Goal: Task Accomplishment & Management: Use online tool/utility

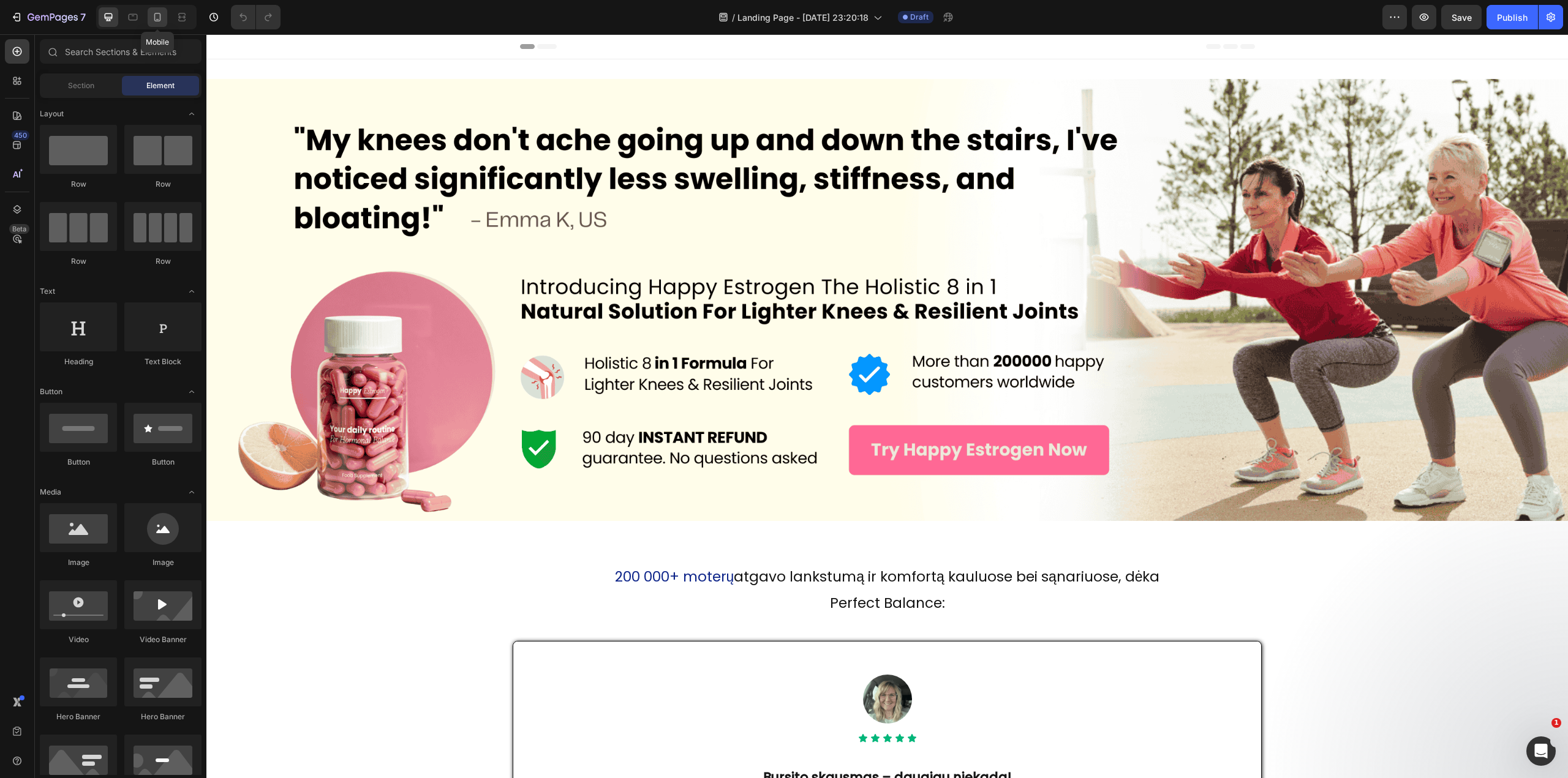
click at [153, 14] on icon at bounding box center [157, 17] width 13 height 13
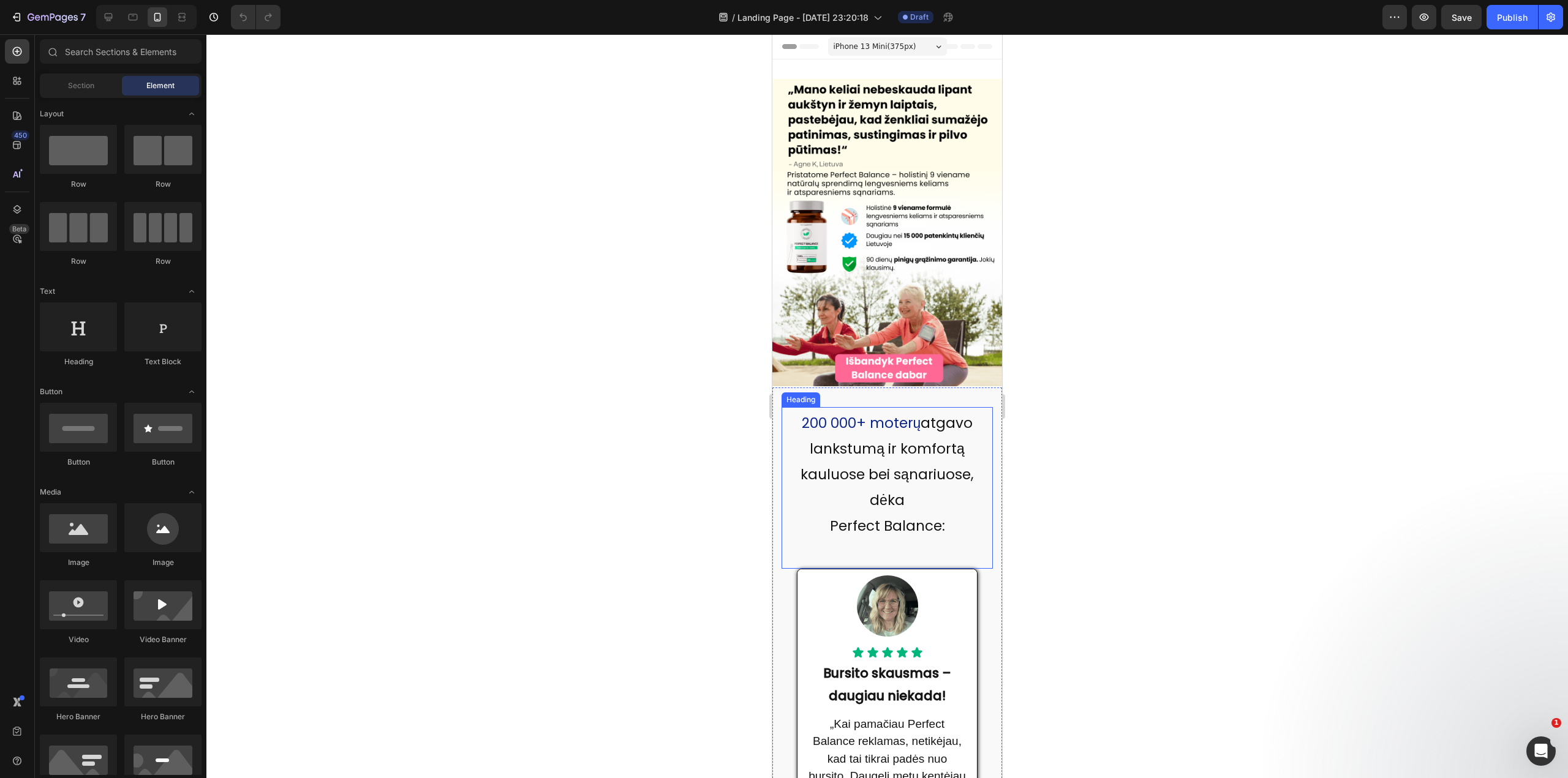
click at [825, 413] on span "200 000+ moterų" at bounding box center [861, 422] width 120 height 20
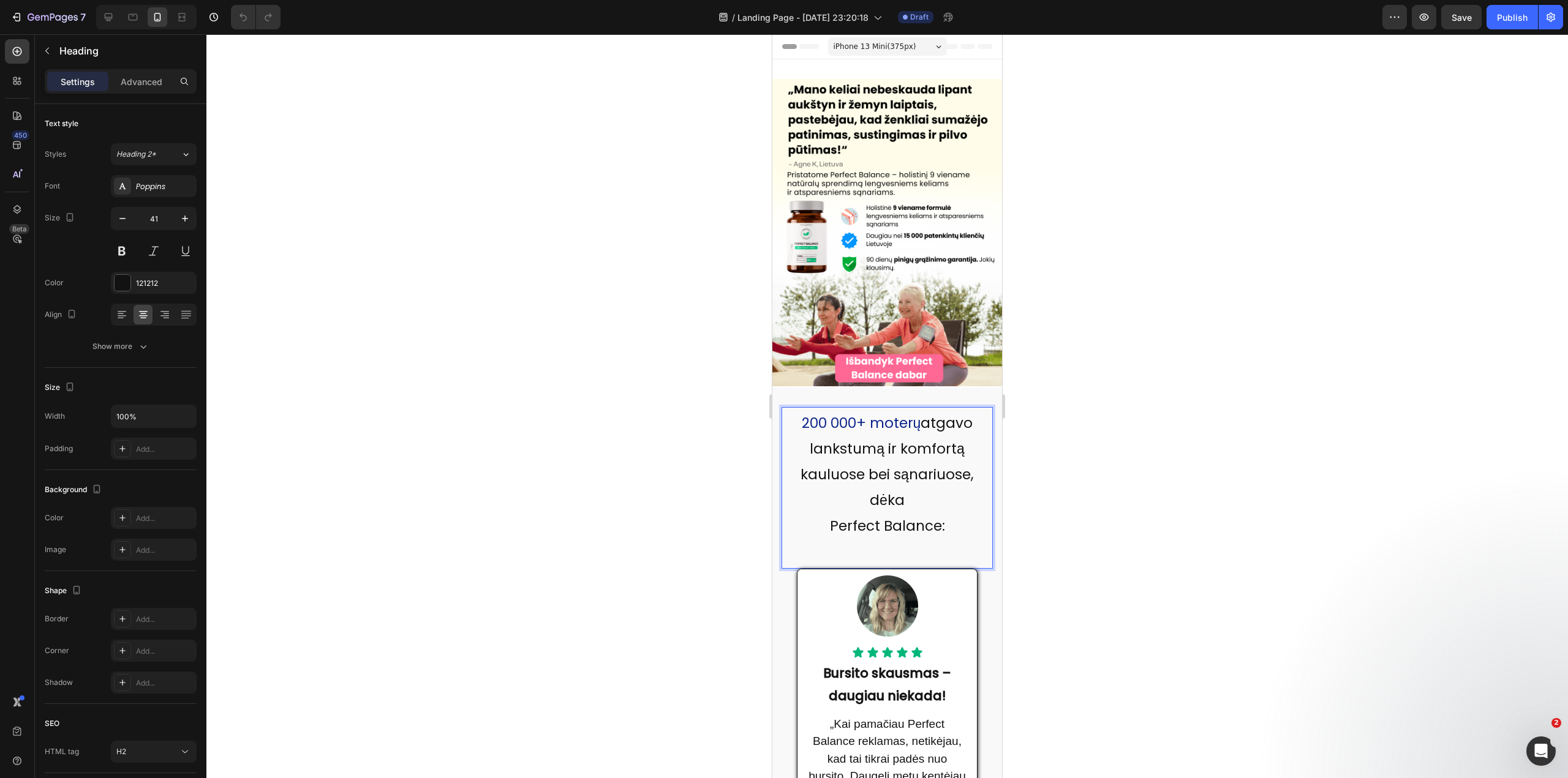
click at [816, 413] on span "200 000+ moterų" at bounding box center [861, 422] width 120 height 20
drag, startPoint x: 818, startPoint y: 409, endPoint x: 794, endPoint y: 410, distance: 24.0
click at [794, 410] on p "200 000+ moterų atgavo lankstumą ir komfortą kauluose bei sąnariuose, dėka Perf…" at bounding box center [887, 472] width 208 height 128
click at [1079, 420] on div at bounding box center [887, 407] width 1362 height 744
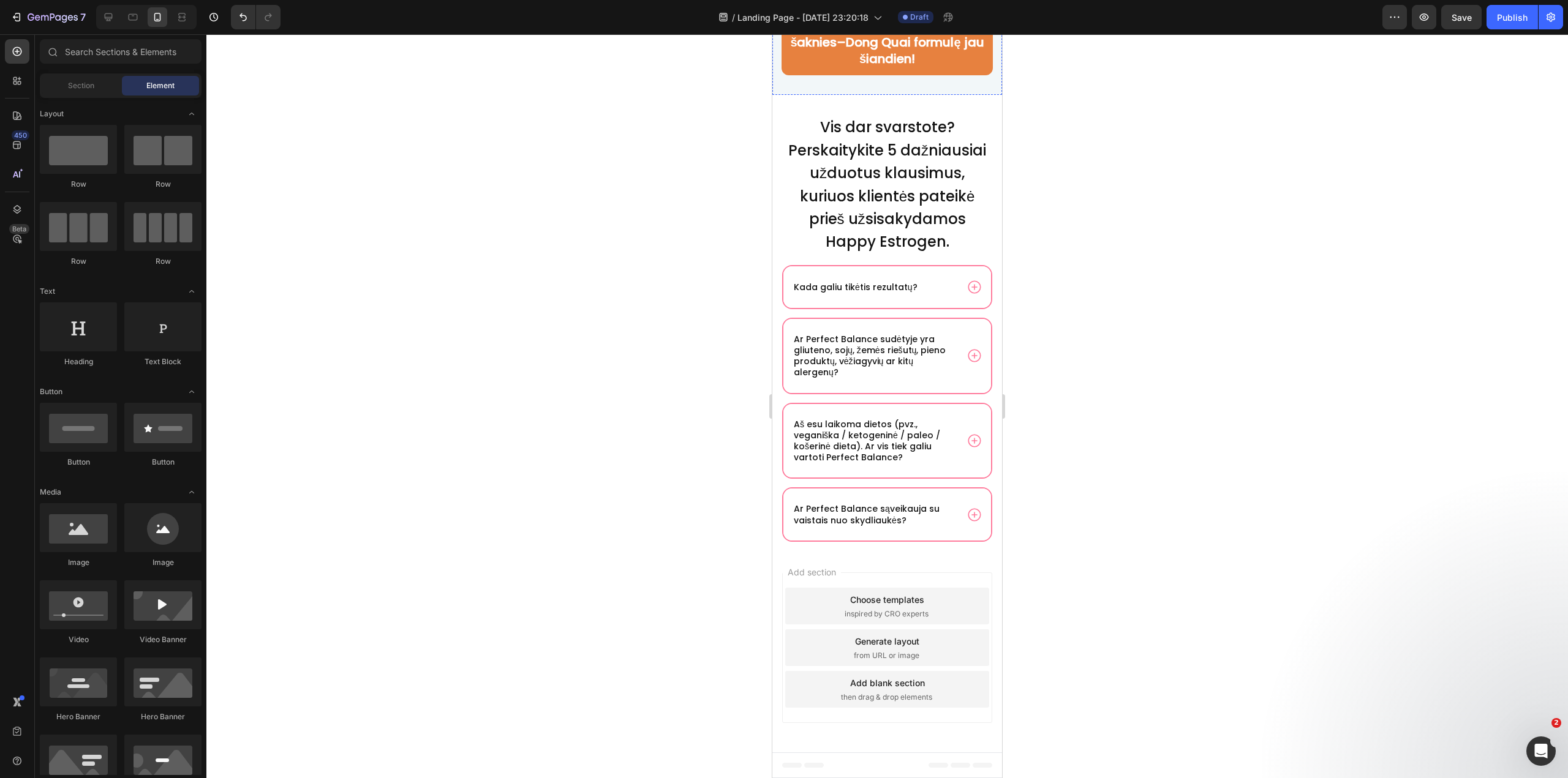
scroll to position [5923, 0]
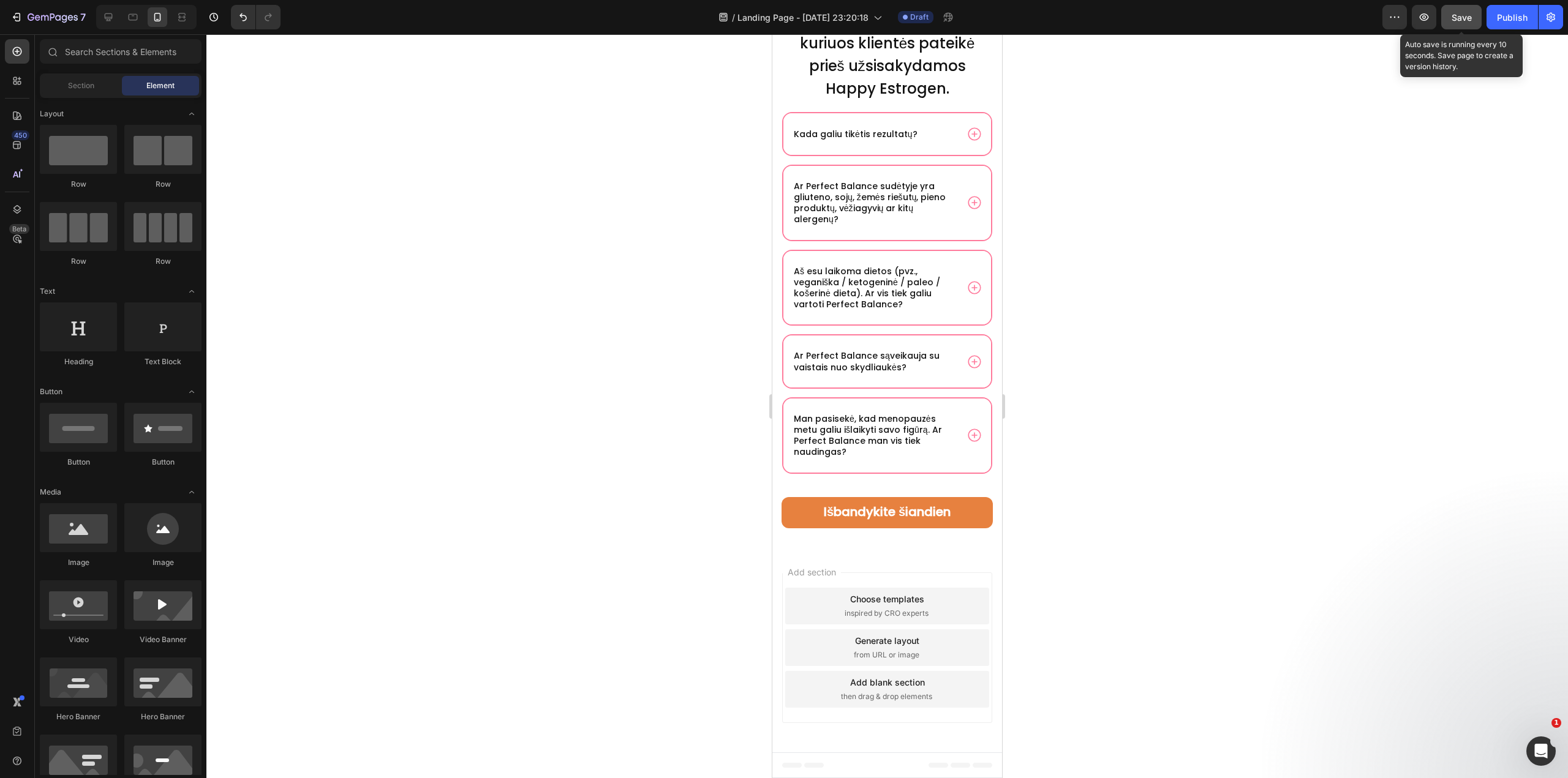
click at [1467, 17] on span "Save" at bounding box center [1462, 17] width 20 height 10
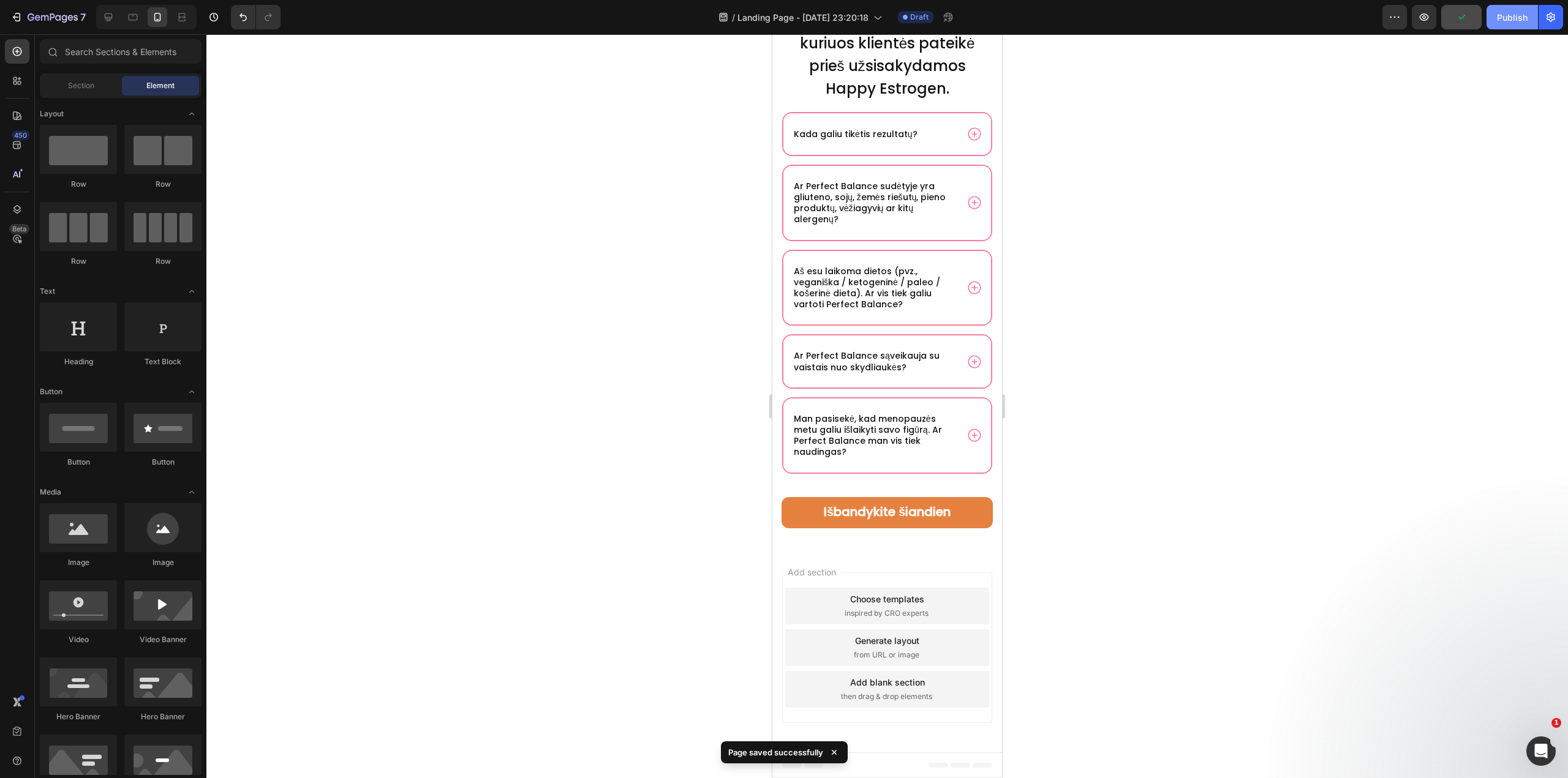
click at [1521, 20] on div "Publish" at bounding box center [1512, 17] width 31 height 13
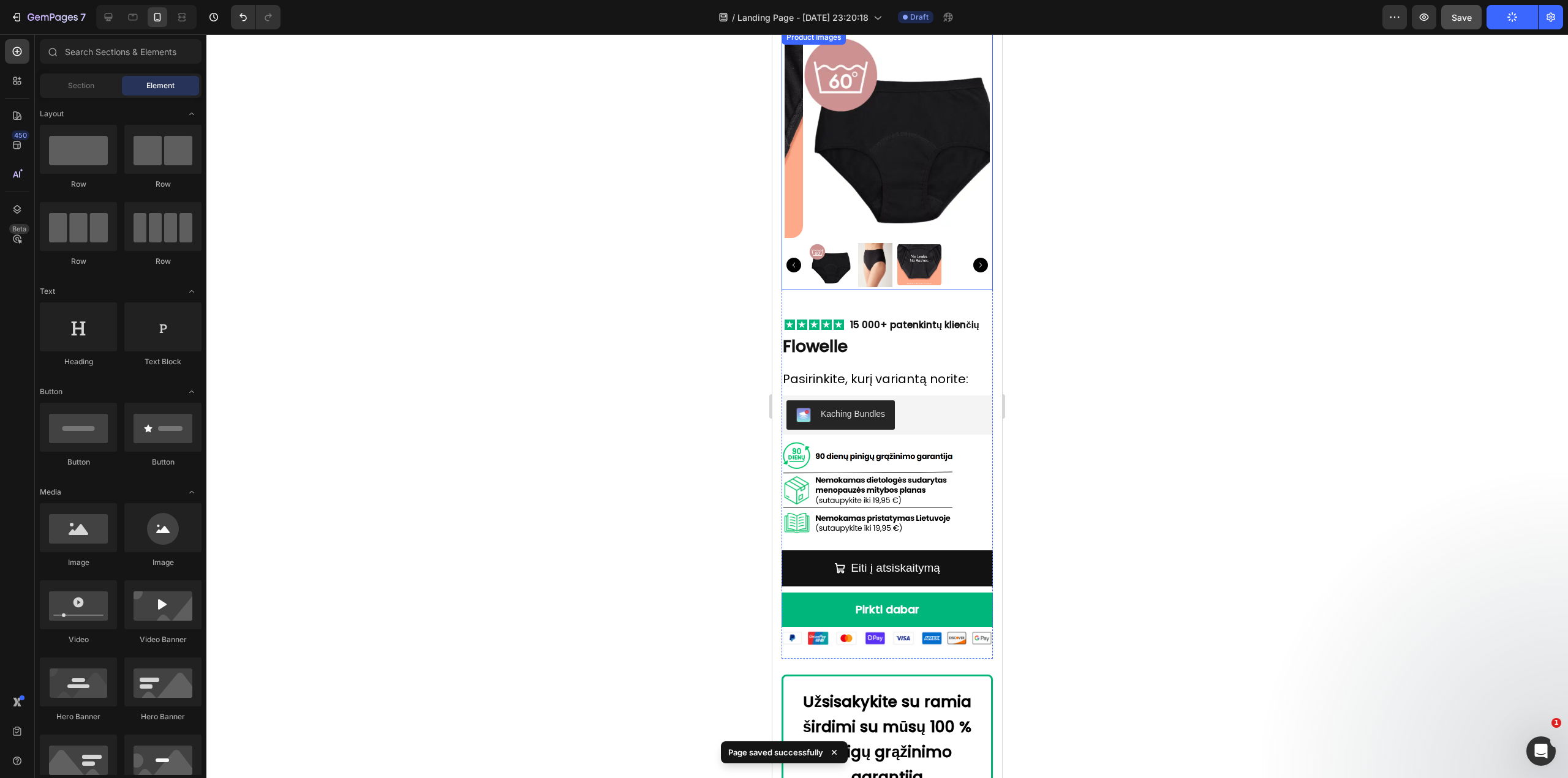
scroll to position [4391, 0]
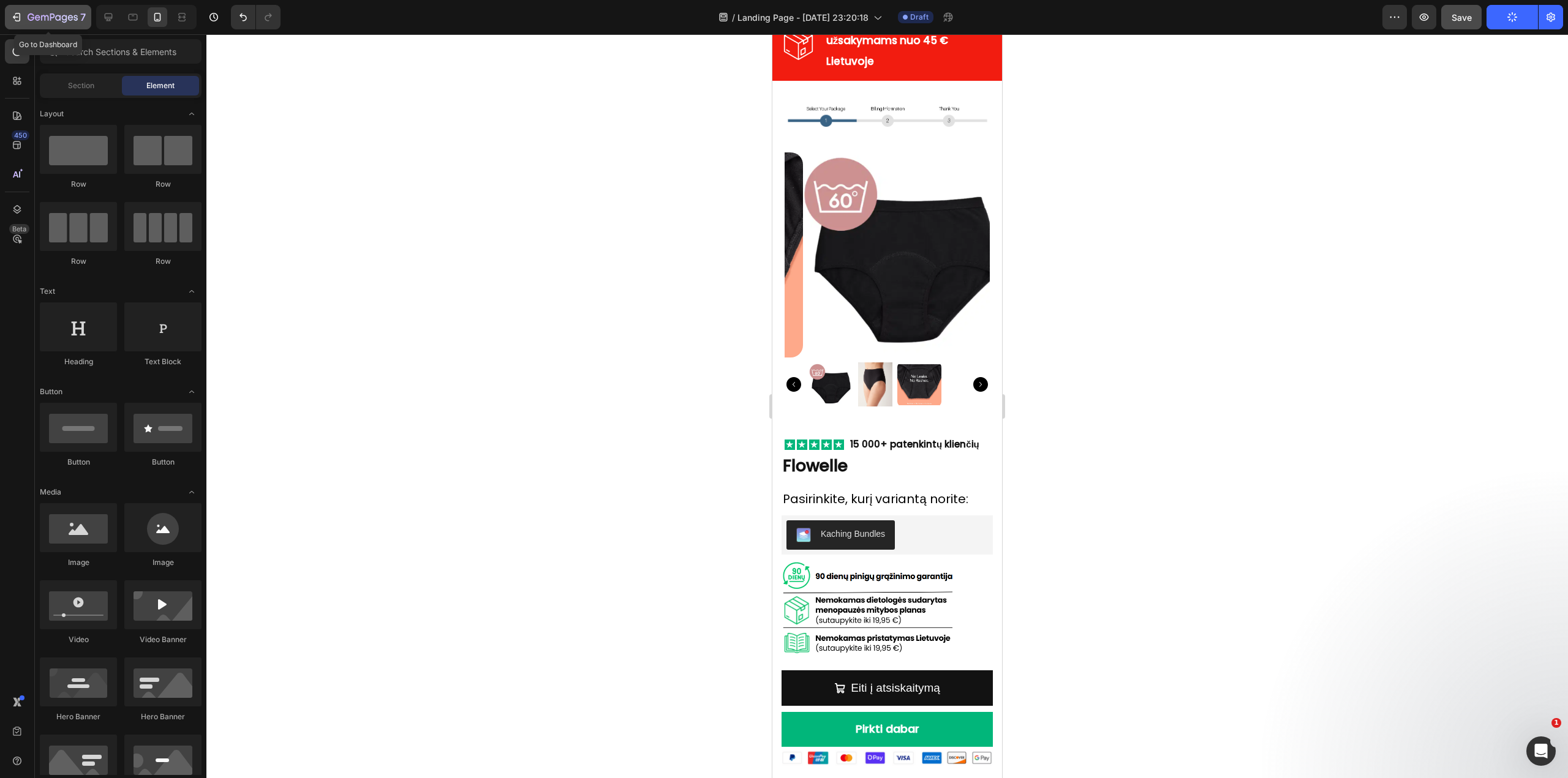
click at [64, 10] on div "7" at bounding box center [57, 17] width 58 height 15
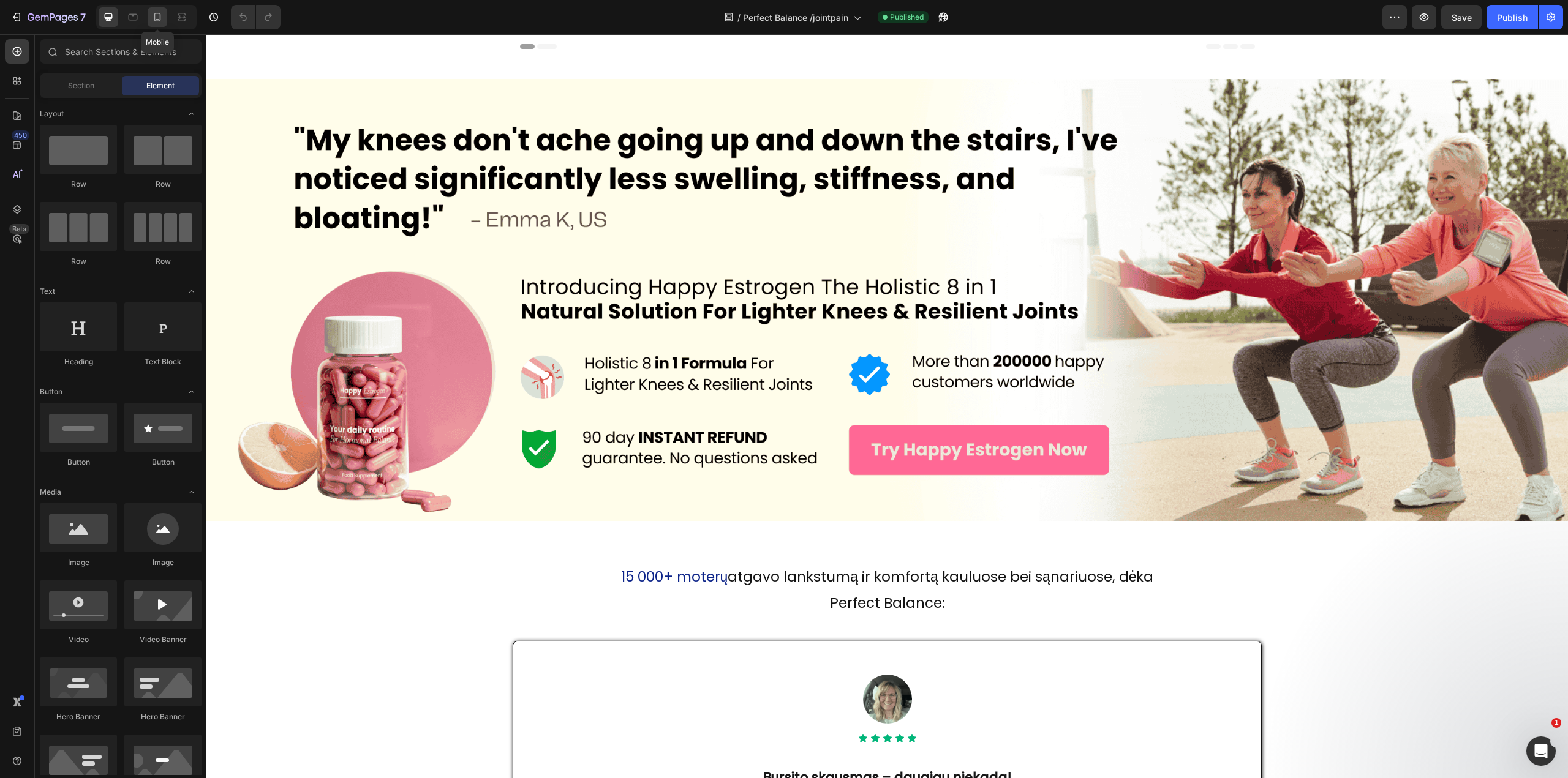
click at [152, 14] on icon at bounding box center [157, 17] width 13 height 13
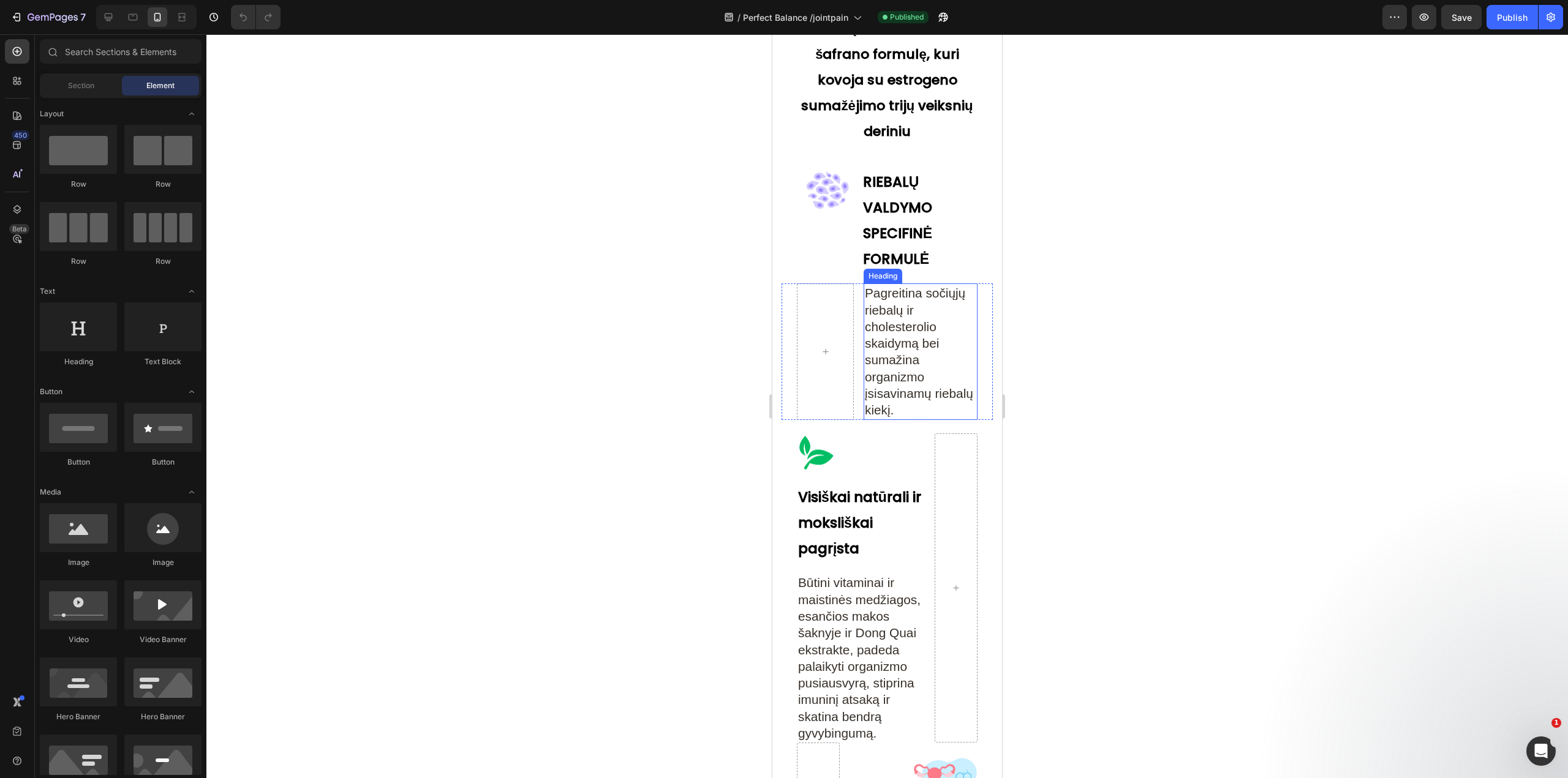
scroll to position [2756, 0]
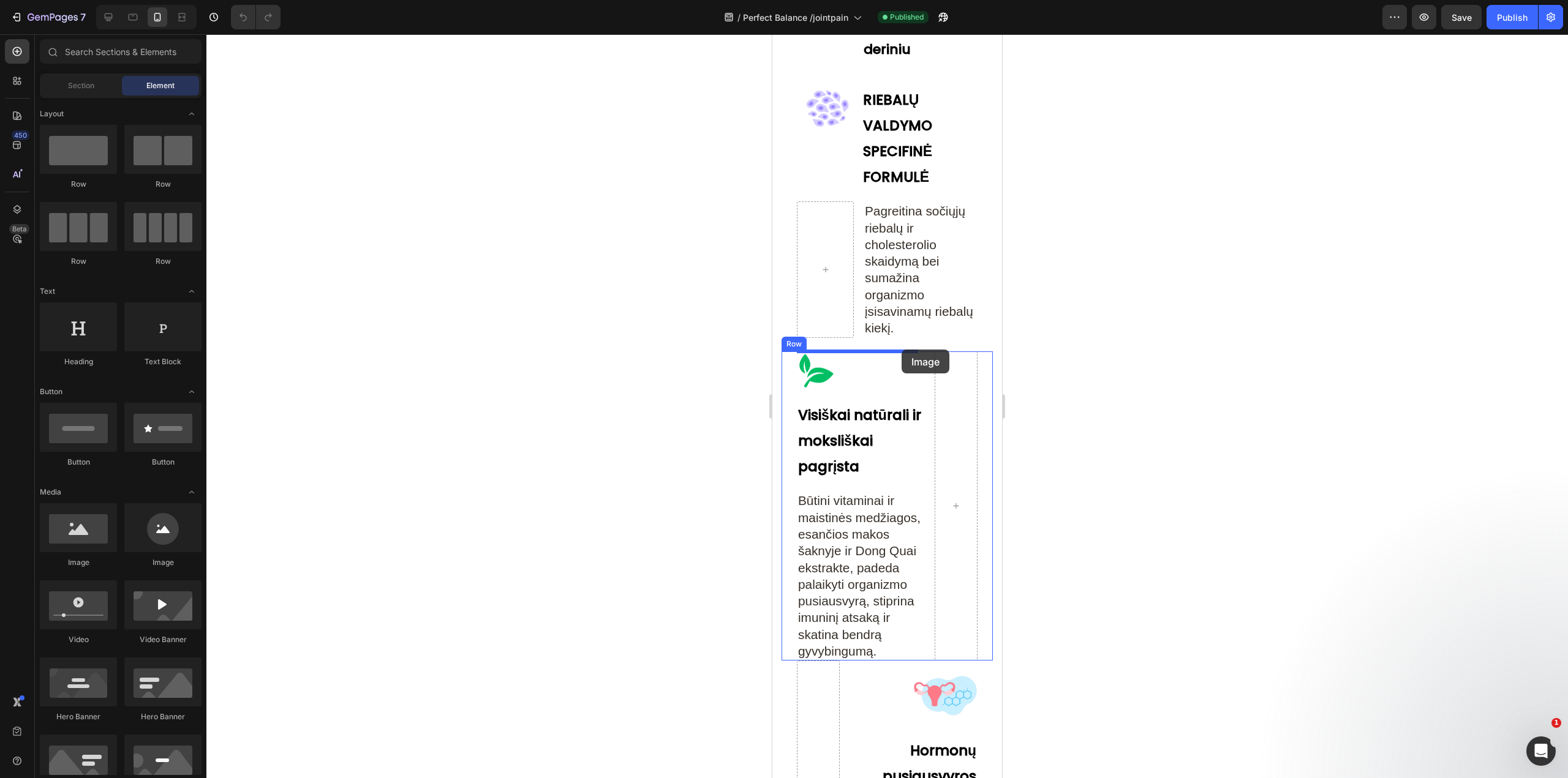
drag, startPoint x: 850, startPoint y: 570, endPoint x: 902, endPoint y: 350, distance: 226.1
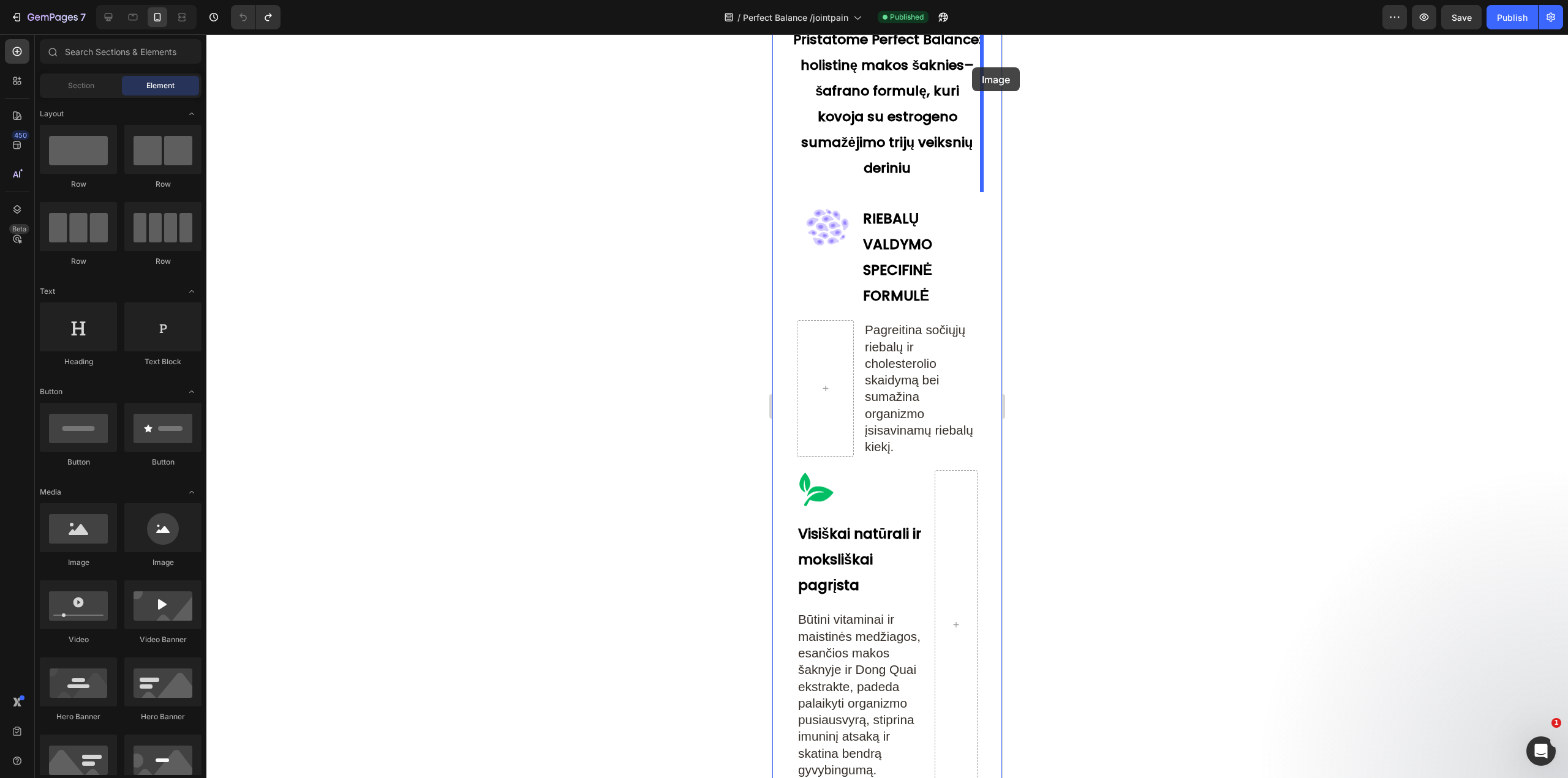
scroll to position [2625, 0]
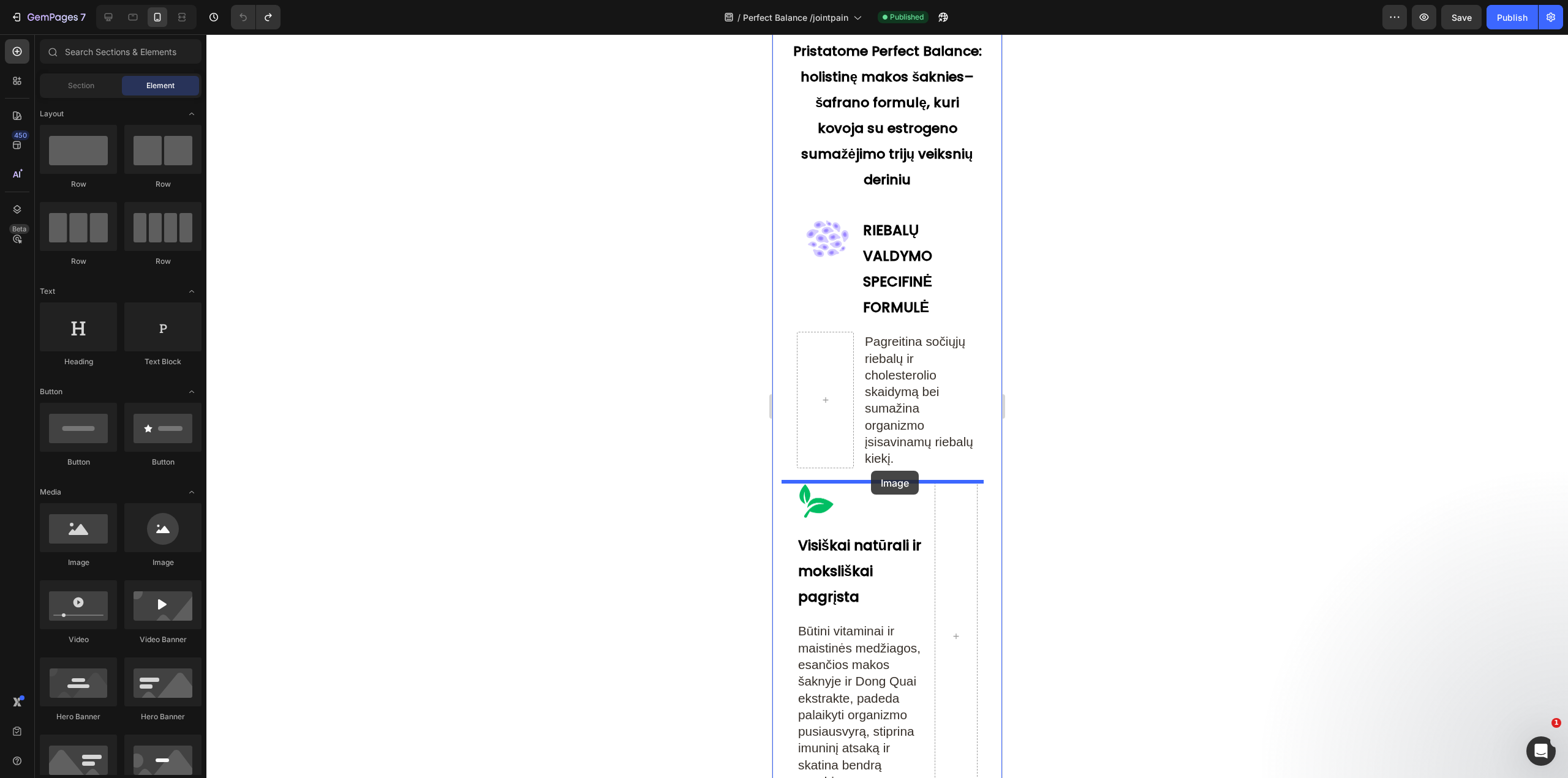
drag, startPoint x: 865, startPoint y: 557, endPoint x: 871, endPoint y: 471, distance: 86.2
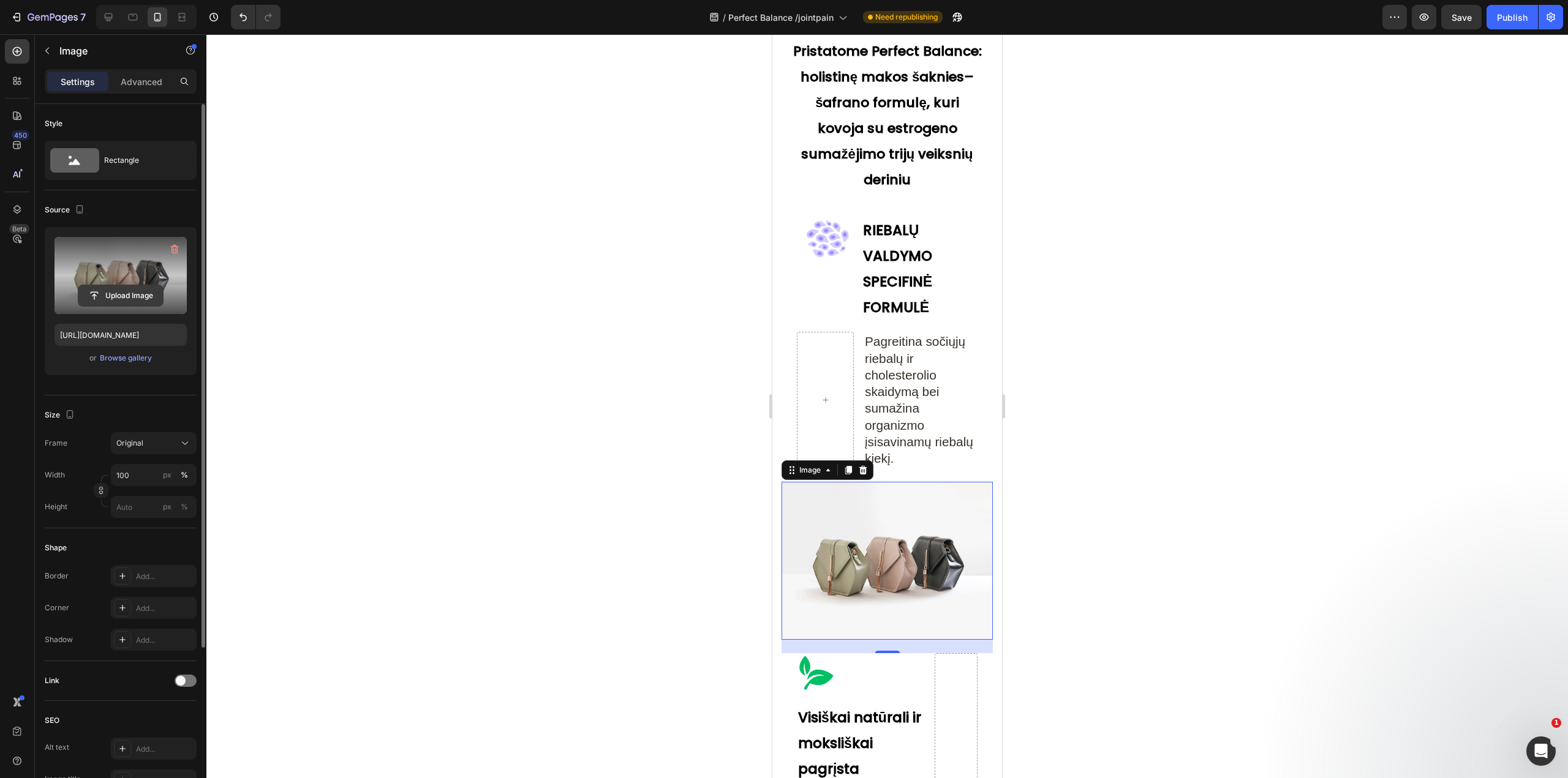
click at [118, 292] on input "file" at bounding box center [120, 296] width 84 height 20
type input "https://cdn.shopify.com/s/files/1/0899/5740/0950/files/gempages_556858418585928…"
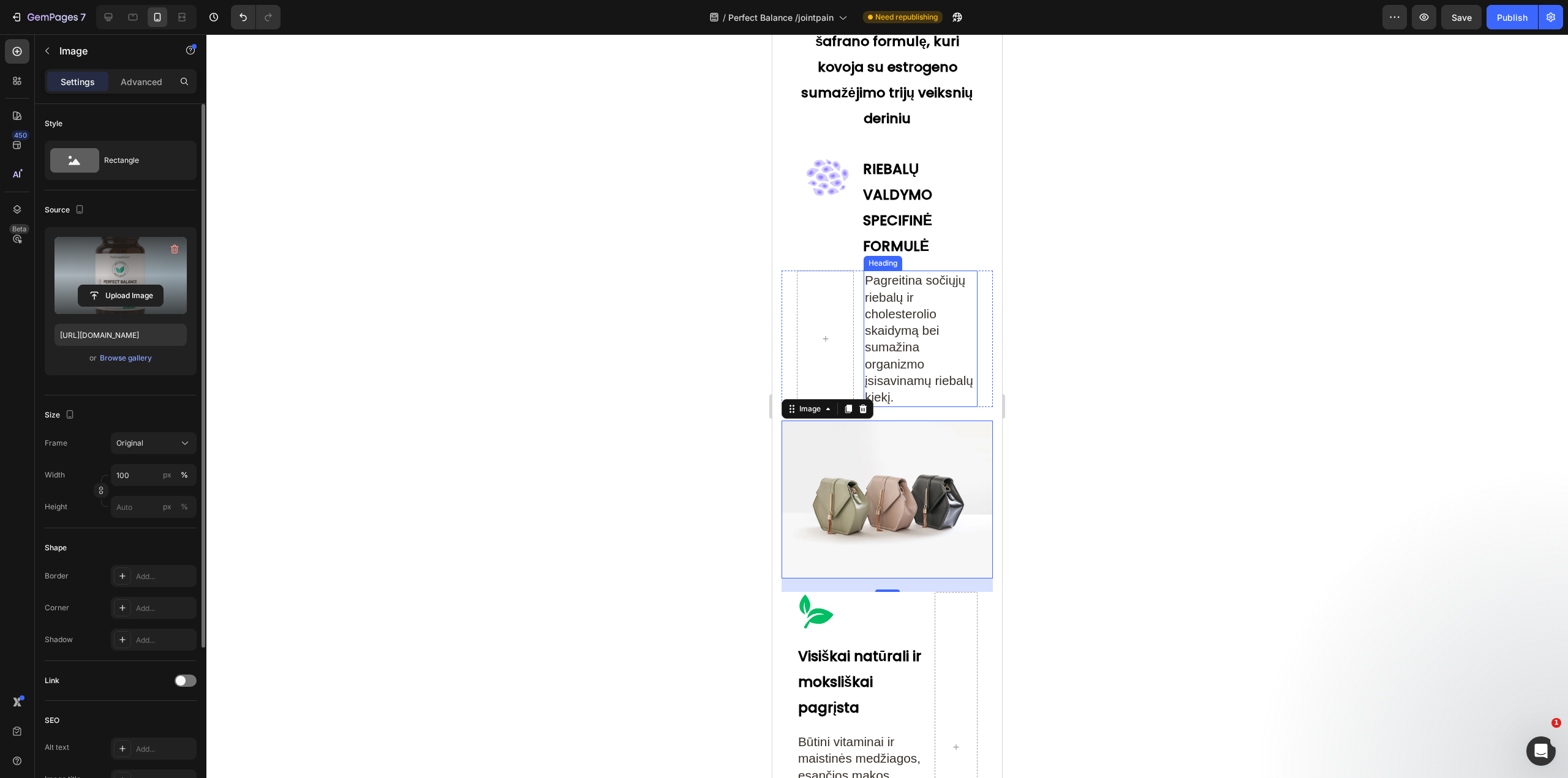
scroll to position [2748, 0]
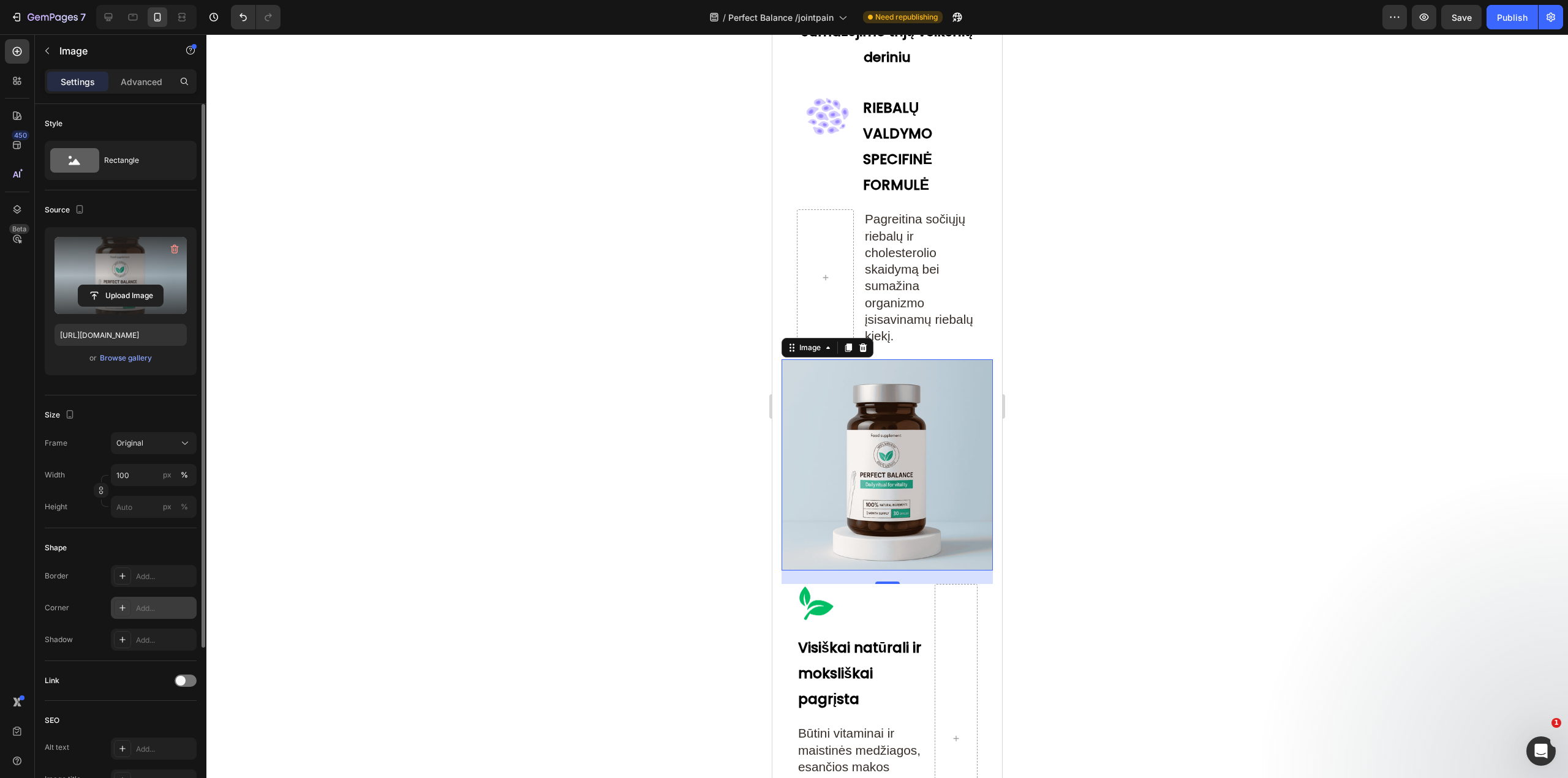
click at [119, 603] on div at bounding box center [123, 608] width 17 height 17
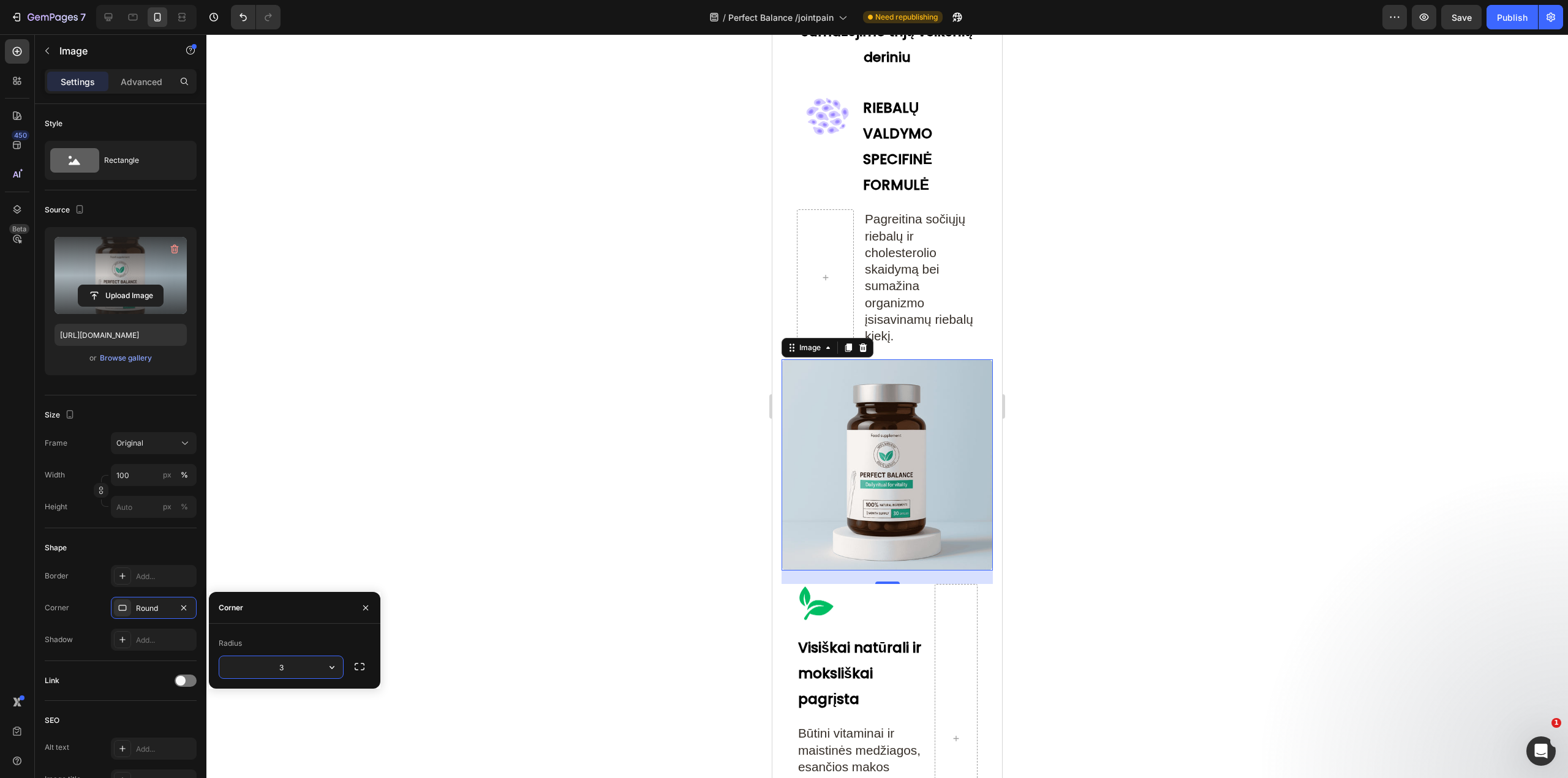
type input "30"
click at [141, 477] on input "100" at bounding box center [153, 475] width 86 height 22
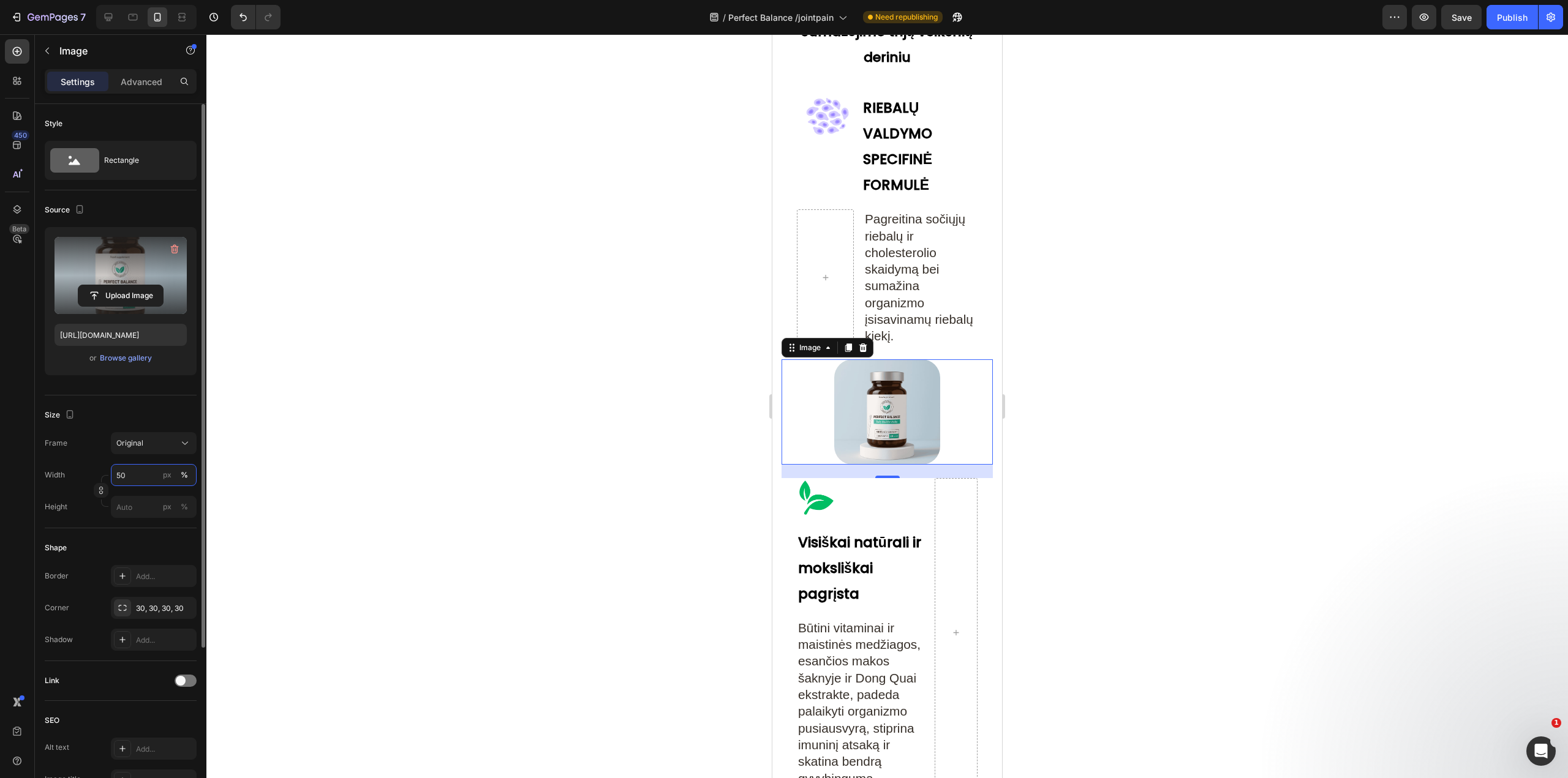
type input "5"
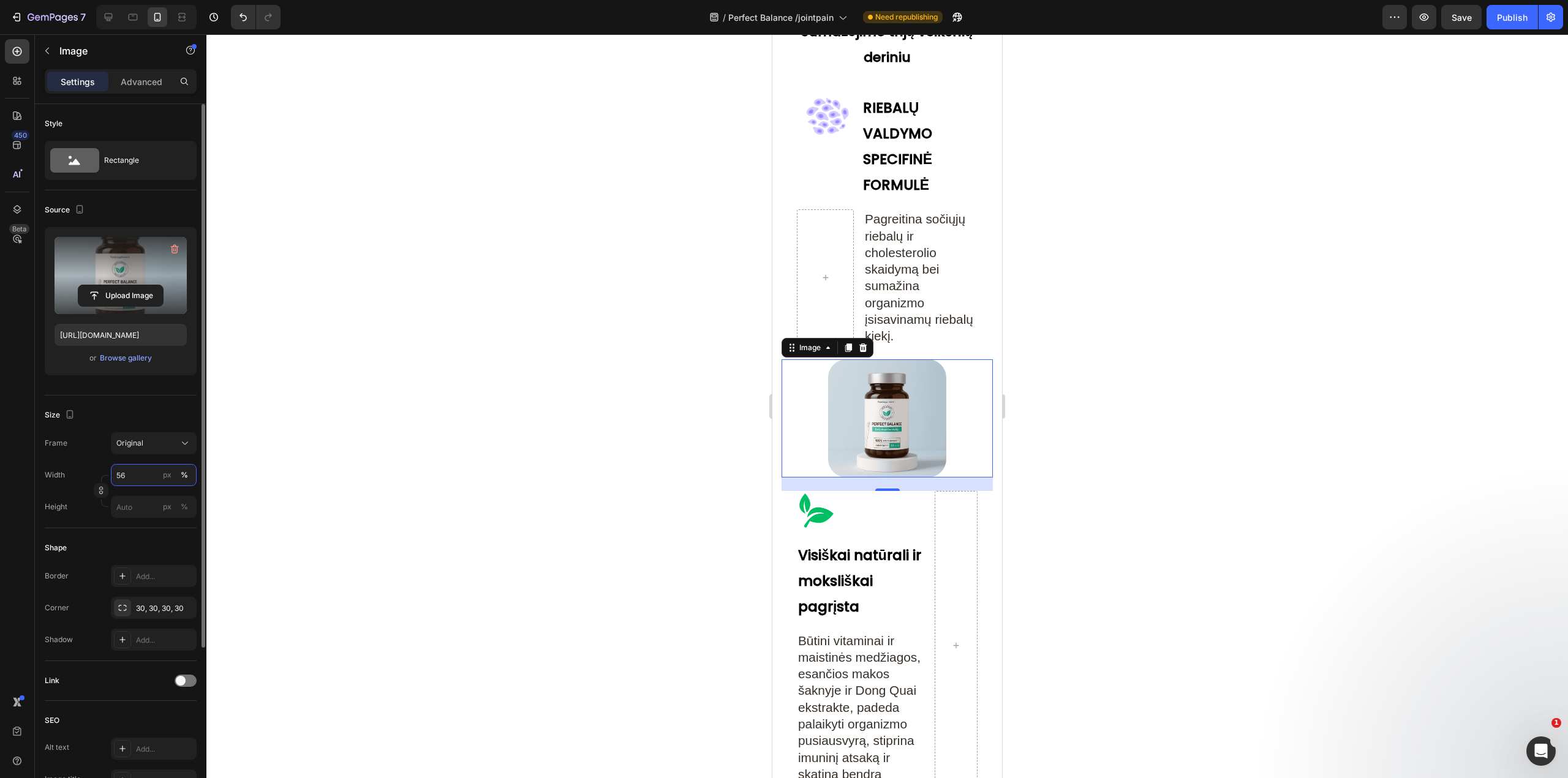
type input "5"
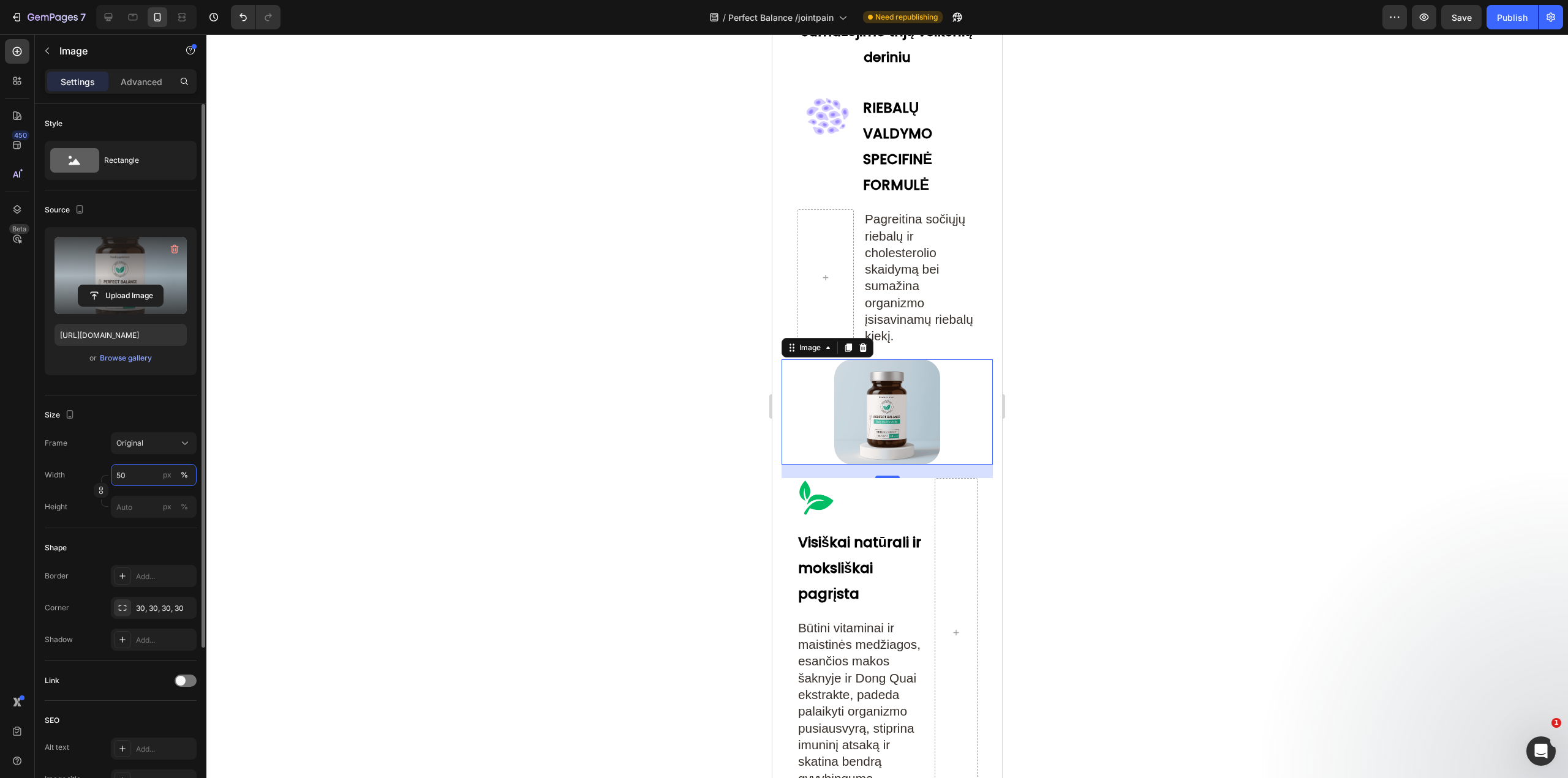
type input "5"
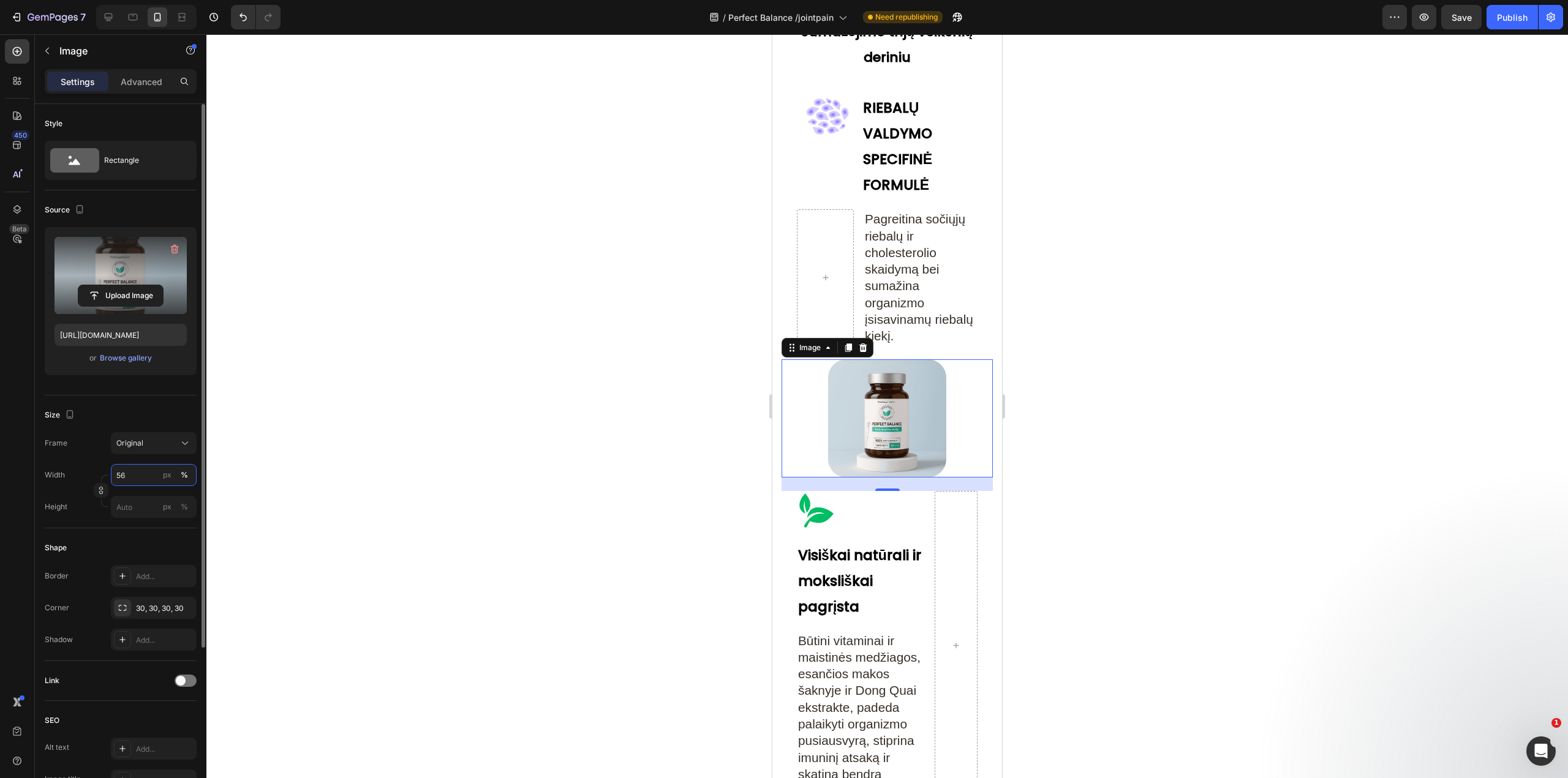
type input "5"
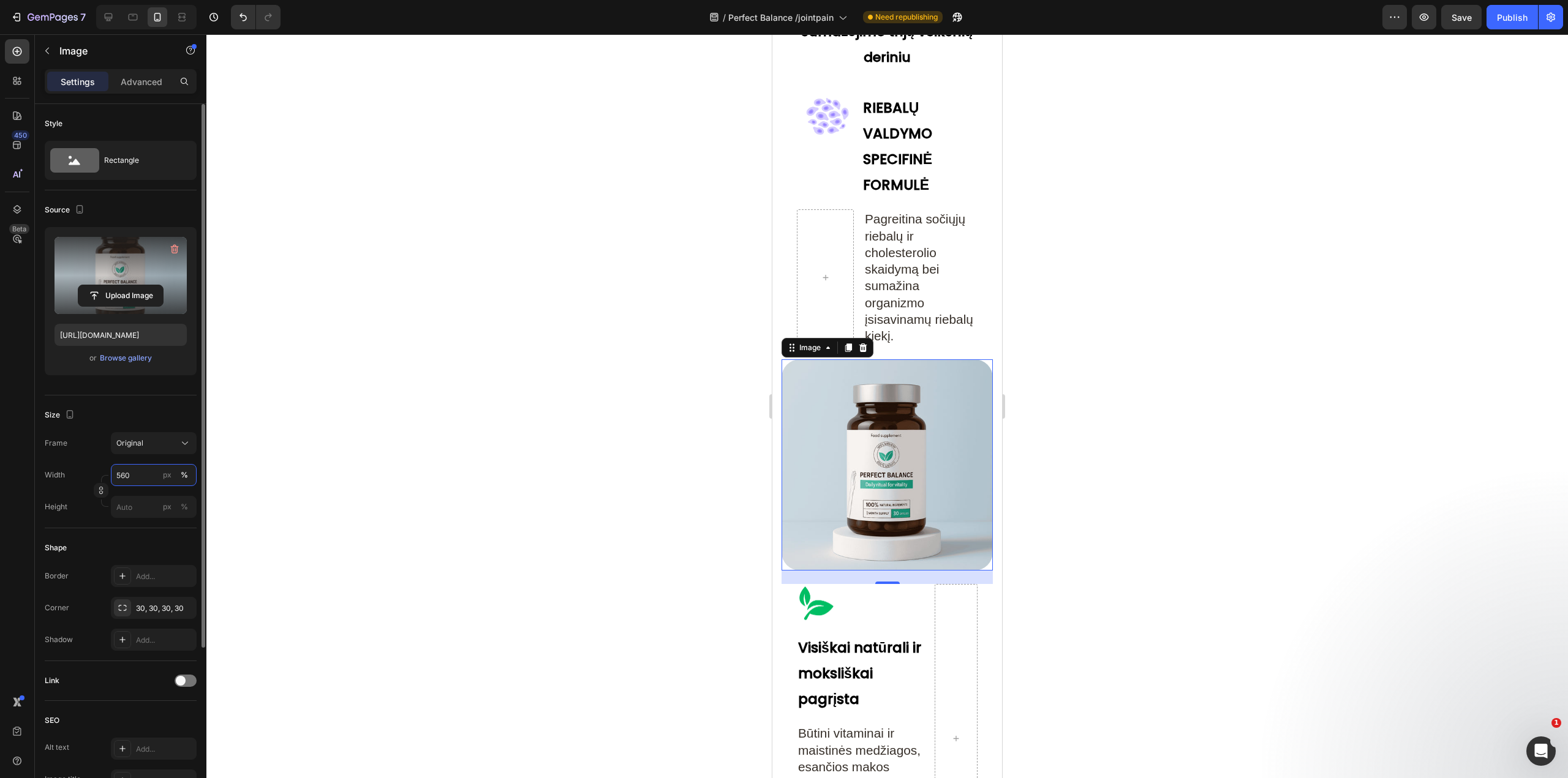
click at [120, 477] on input "560" at bounding box center [153, 475] width 86 height 22
type input "60"
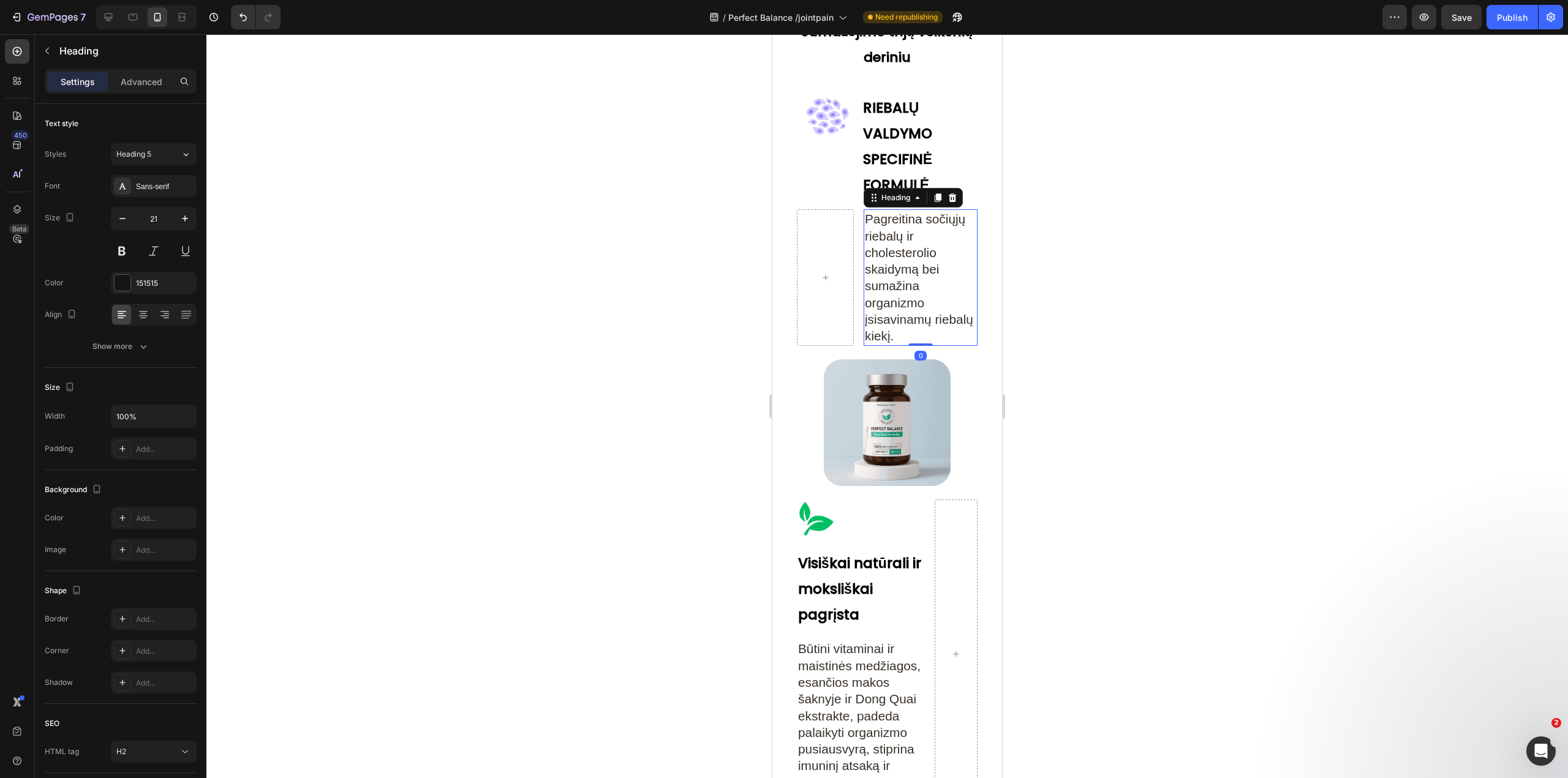
click at [930, 242] on h2 "Pagreitina sočiųjų riebalų ir cholesterolio skaidymą bei sumažina organizmo įsi…" at bounding box center [921, 277] width 114 height 136
click at [1504, 17] on div "Publish" at bounding box center [1512, 17] width 31 height 13
click at [672, 268] on div at bounding box center [887, 407] width 1362 height 744
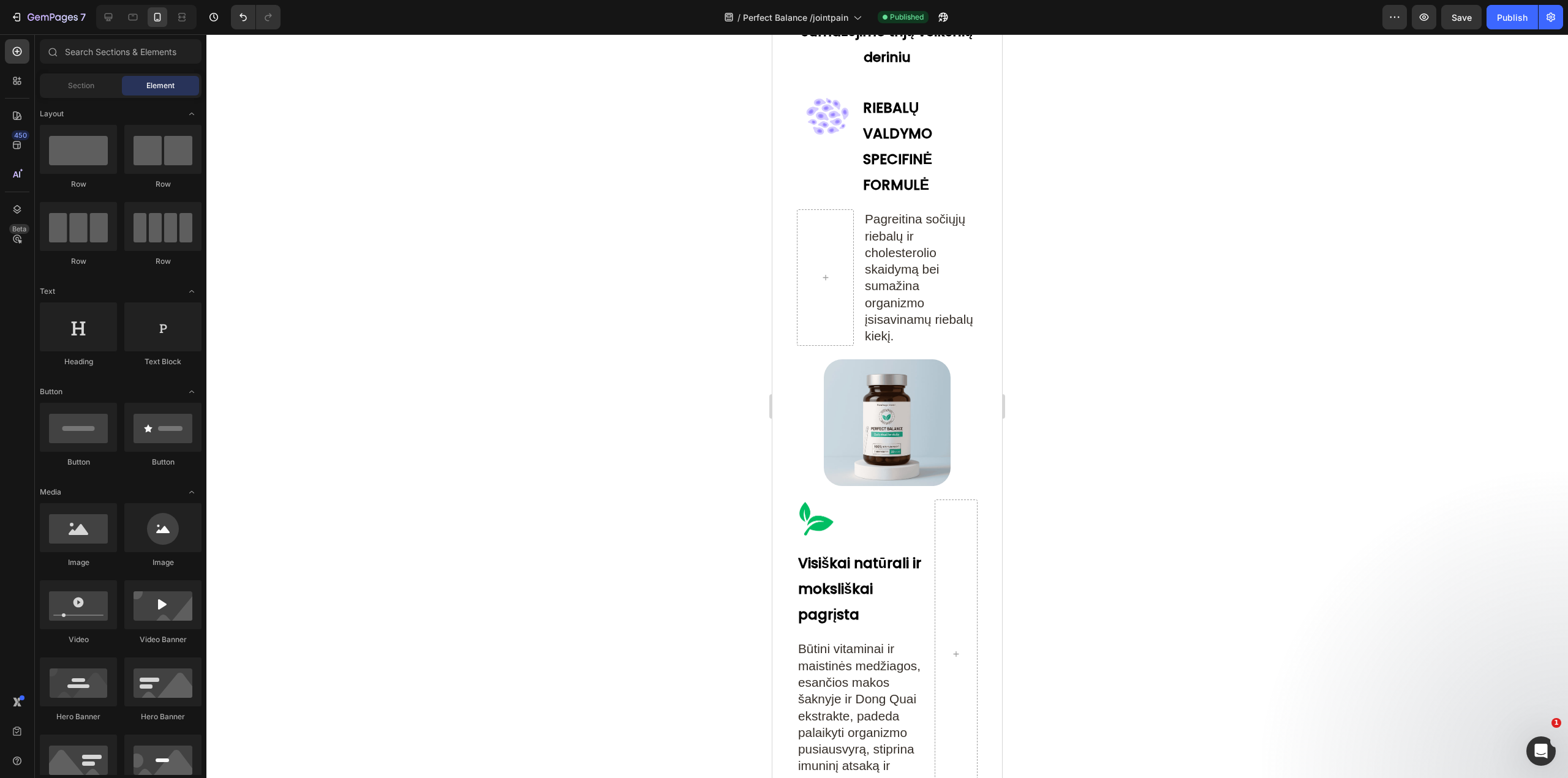
drag, startPoint x: 1194, startPoint y: 396, endPoint x: 1204, endPoint y: 407, distance: 14.9
click at [1204, 407] on div at bounding box center [887, 407] width 1362 height 744
click at [35, 28] on button "7" at bounding box center [48, 17] width 87 height 24
